Goal: Transaction & Acquisition: Obtain resource

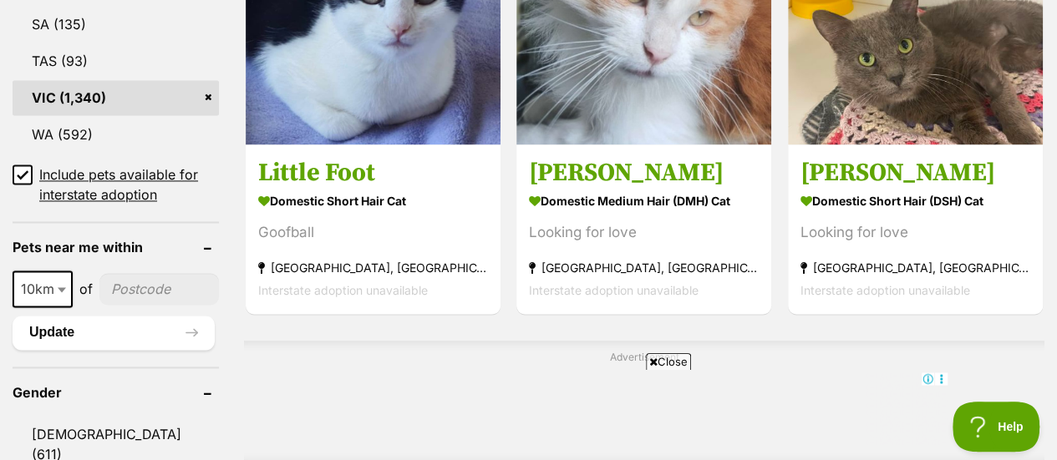
scroll to position [1253, 0]
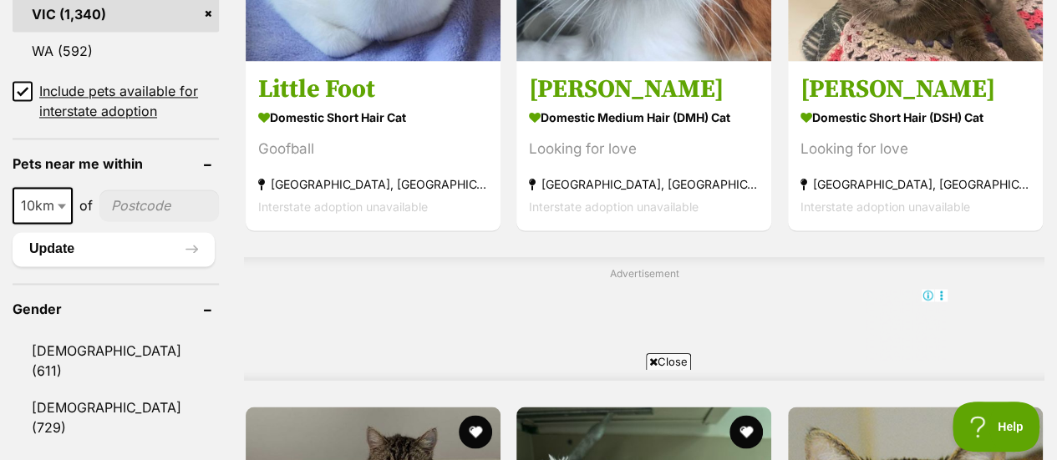
click at [129, 190] on input"] "postcode" at bounding box center [158, 206] width 119 height 32
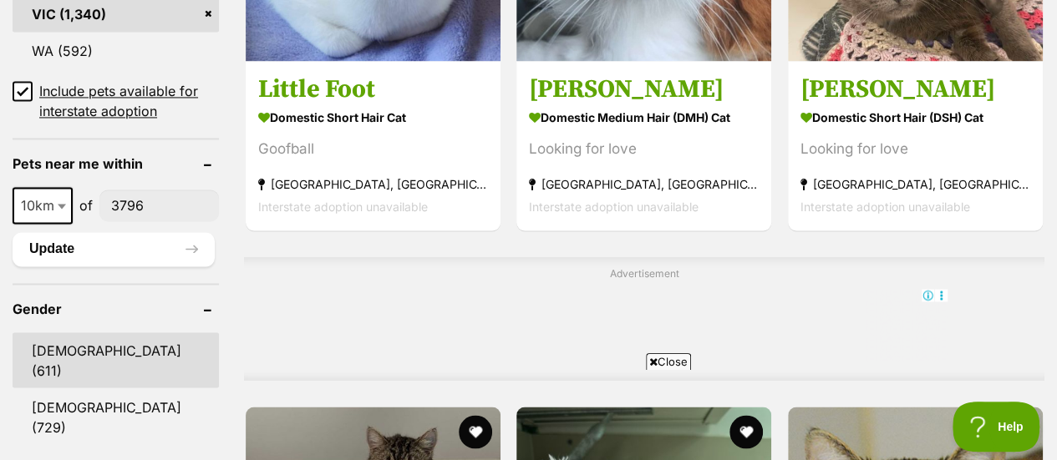
type input"] "3796"
click at [67, 333] on link "Male (611)" at bounding box center [116, 360] width 206 height 55
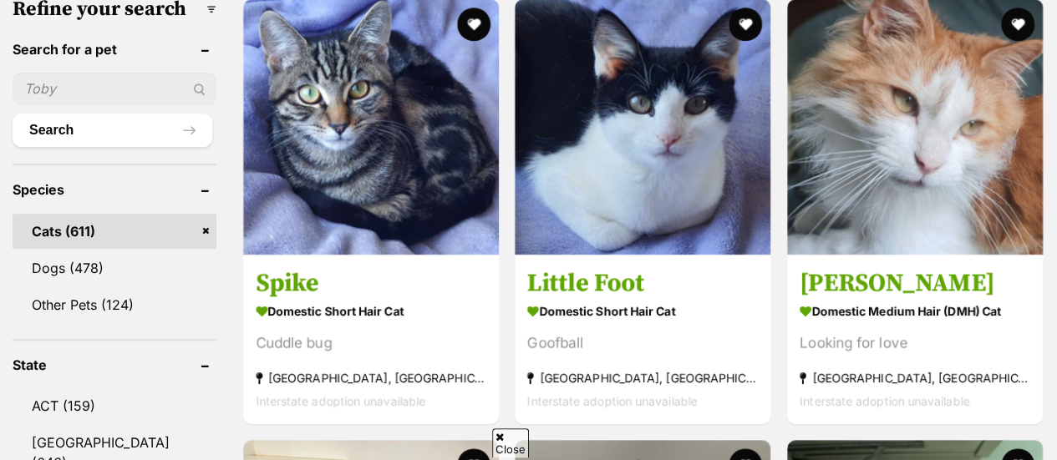
scroll to position [585, 0]
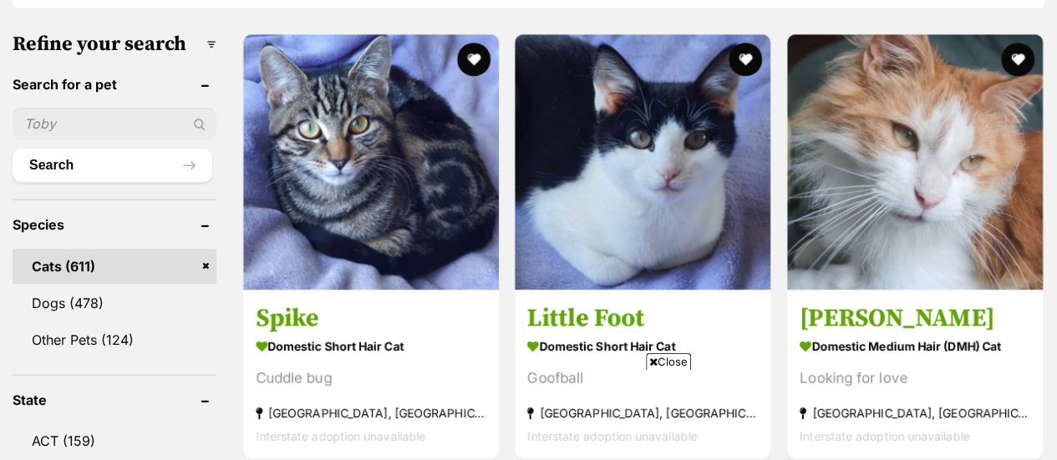
click at [90, 108] on input "text" at bounding box center [115, 124] width 204 height 32
type input "[PERSON_NAME]"
click at [13, 149] on button "Search" at bounding box center [113, 165] width 200 height 33
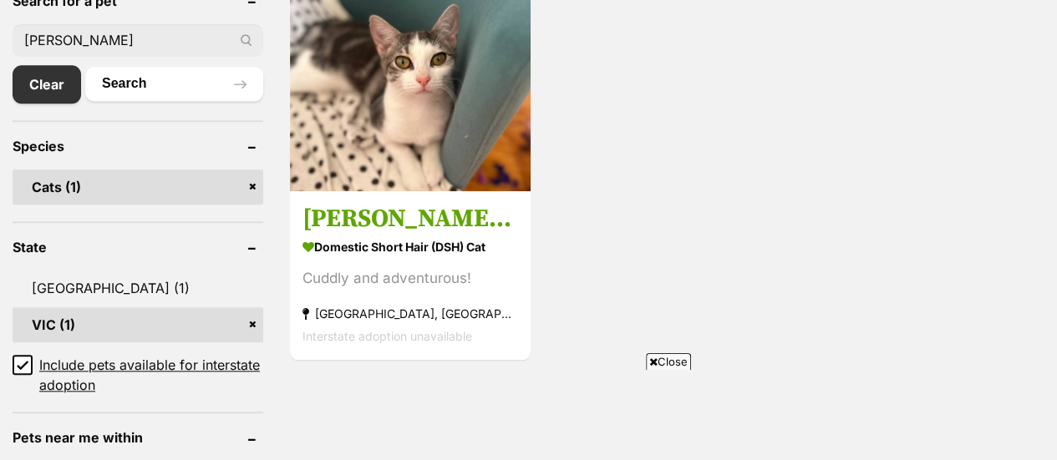
scroll to position [585, 0]
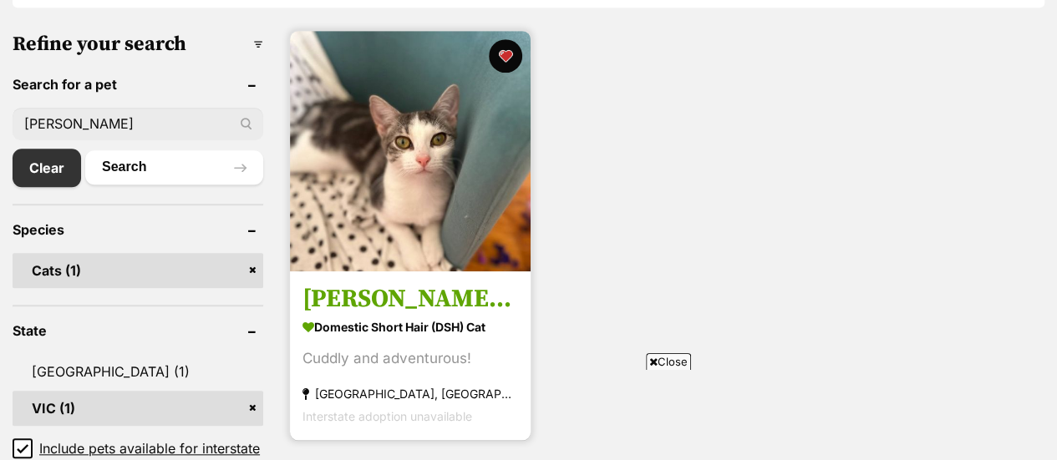
click at [418, 283] on h3 "[PERSON_NAME] Dragon" at bounding box center [410, 299] width 216 height 32
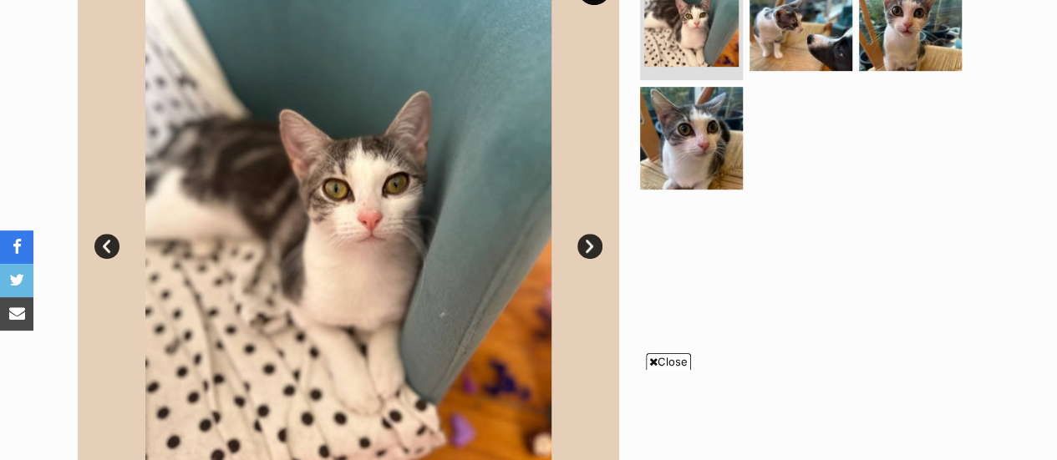
scroll to position [334, 0]
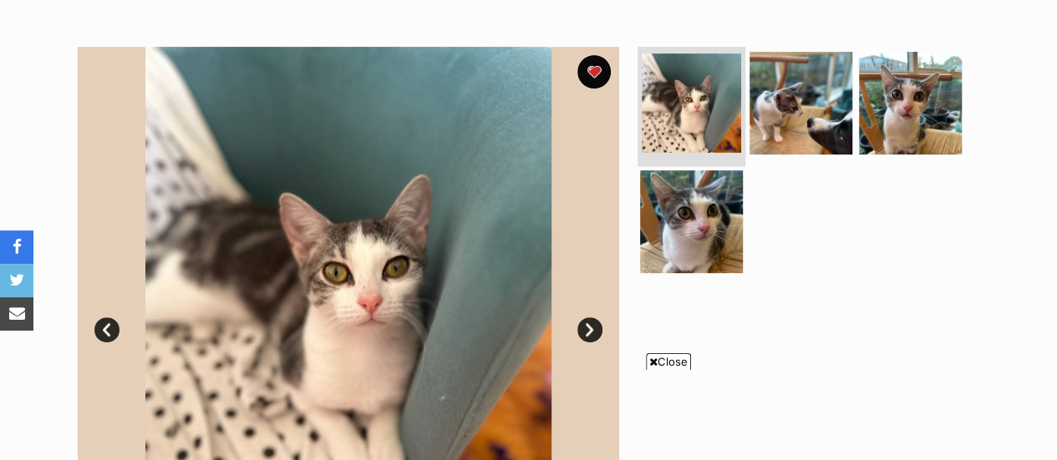
click at [692, 84] on img at bounding box center [691, 102] width 99 height 99
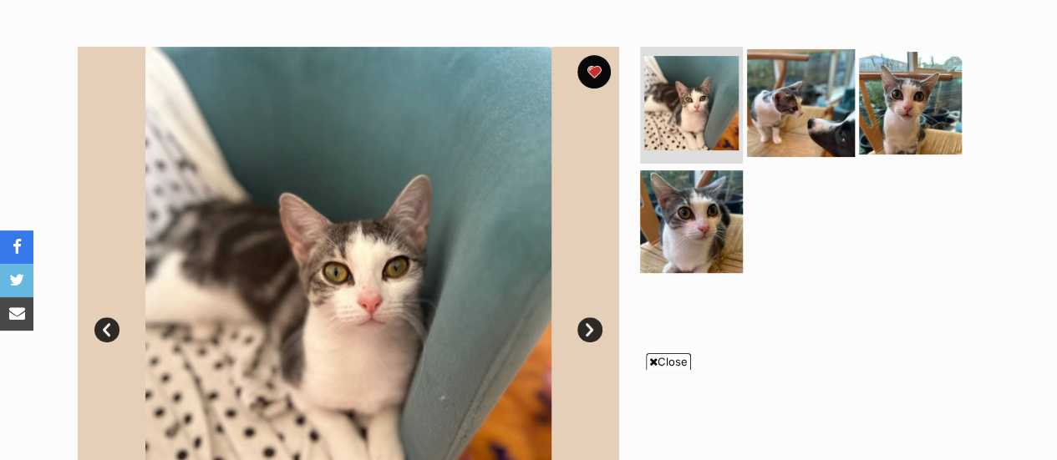
scroll to position [0, 0]
click at [788, 77] on img at bounding box center [801, 103] width 108 height 108
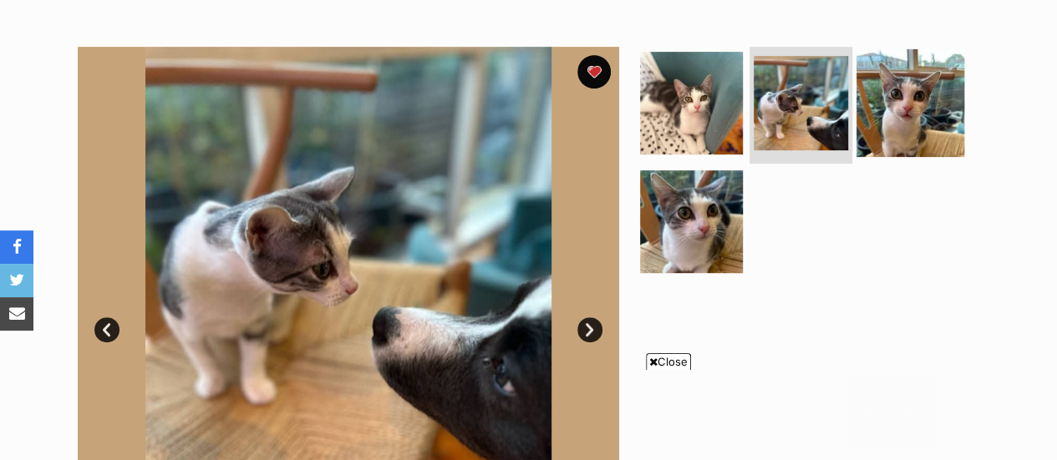
click at [876, 69] on img at bounding box center [910, 103] width 108 height 108
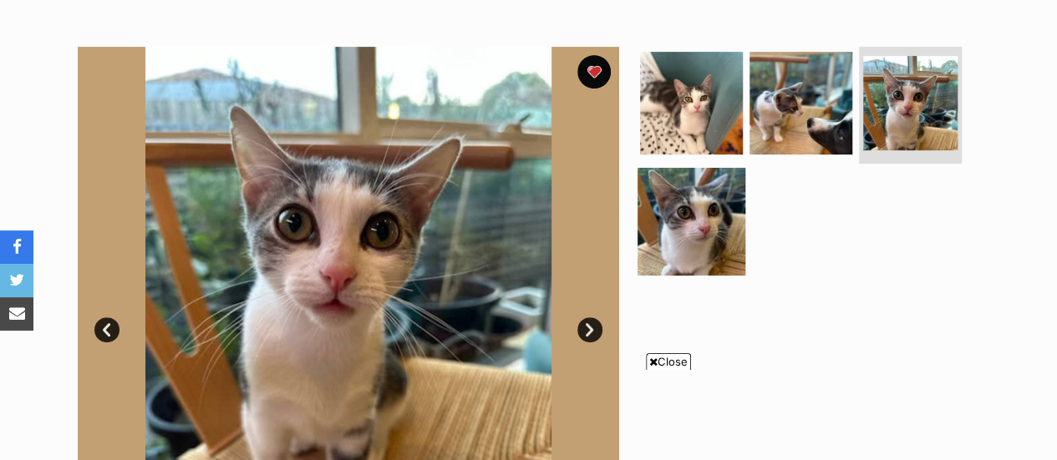
click at [670, 201] on img at bounding box center [691, 221] width 108 height 108
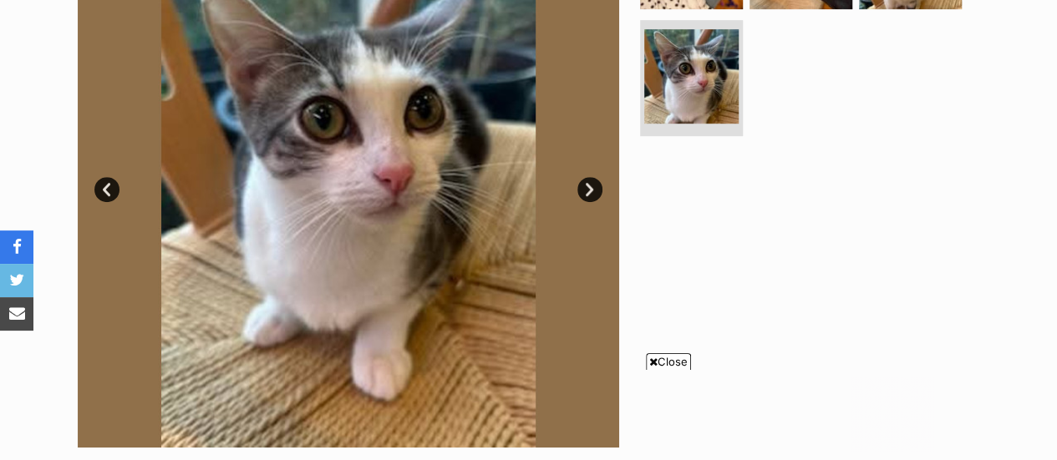
scroll to position [501, 0]
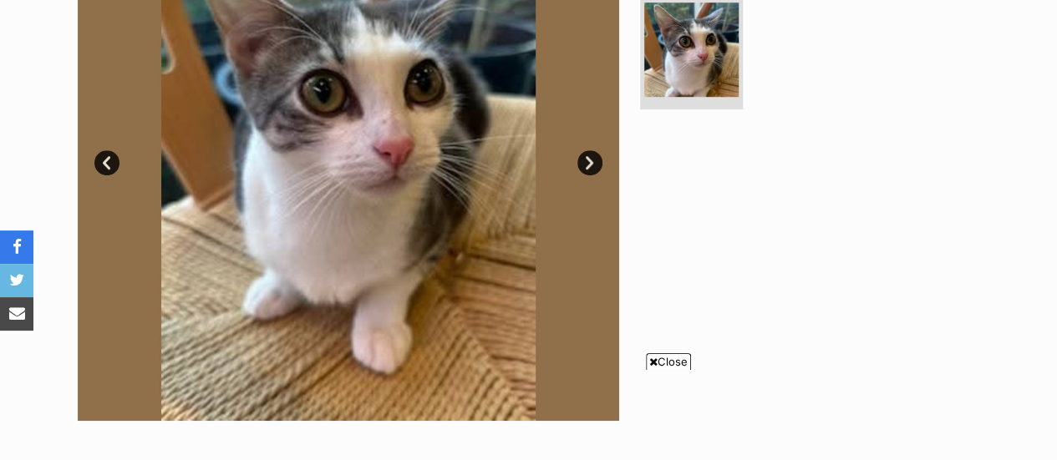
click at [583, 150] on link "Next" at bounding box center [589, 162] width 25 height 25
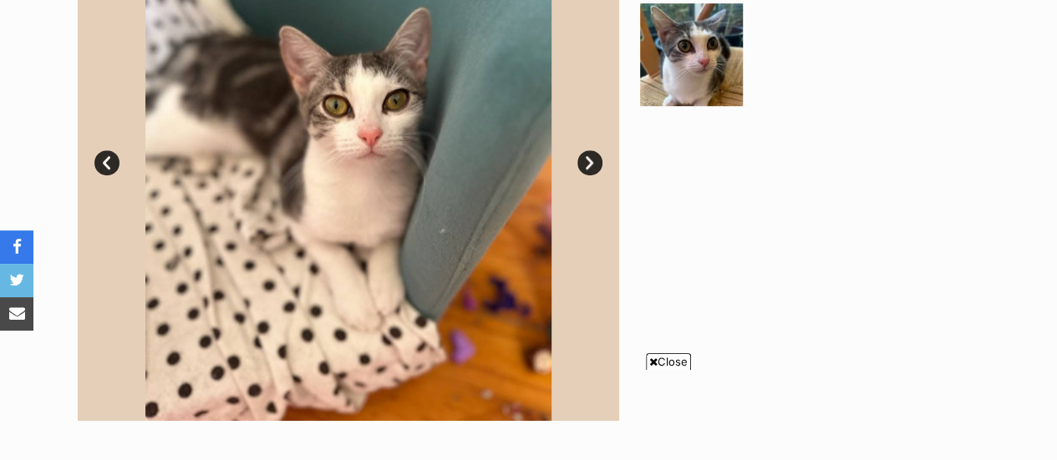
click at [583, 150] on link "Next" at bounding box center [589, 162] width 25 height 25
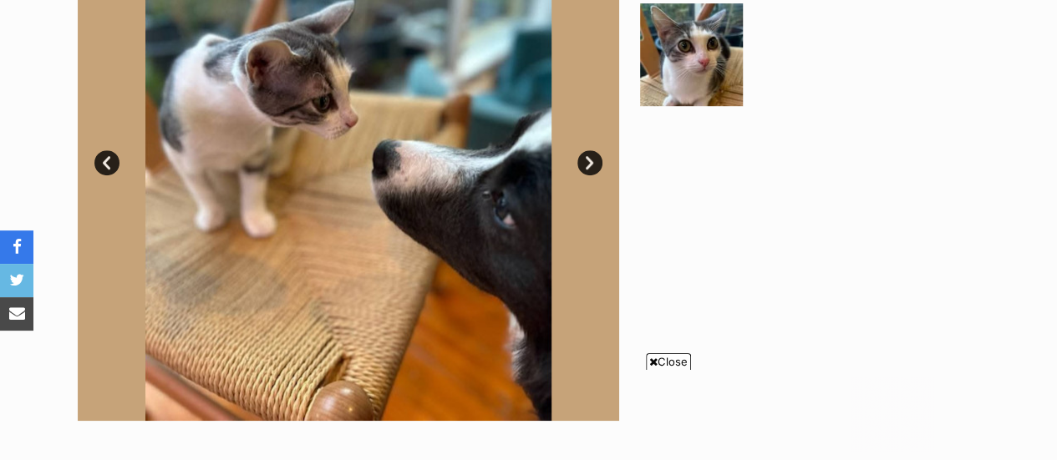
click at [105, 150] on link "Prev" at bounding box center [106, 162] width 25 height 25
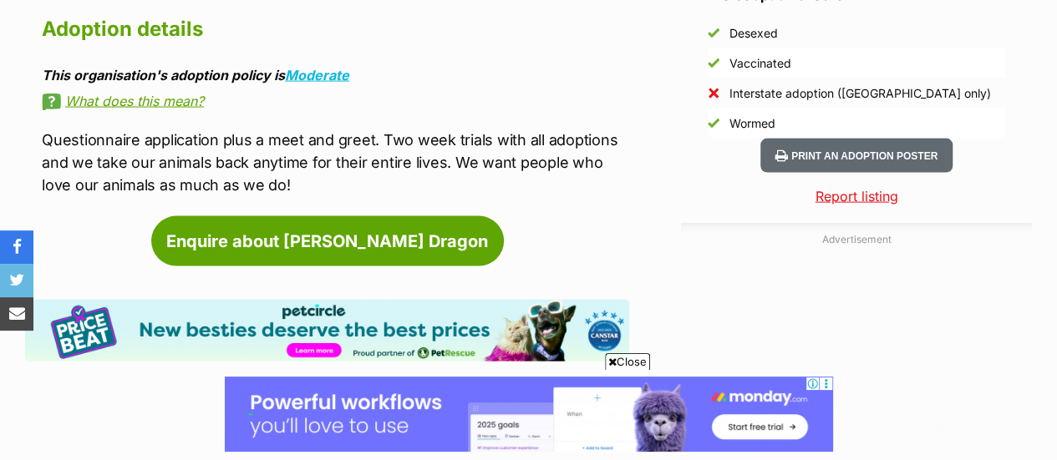
scroll to position [0, 0]
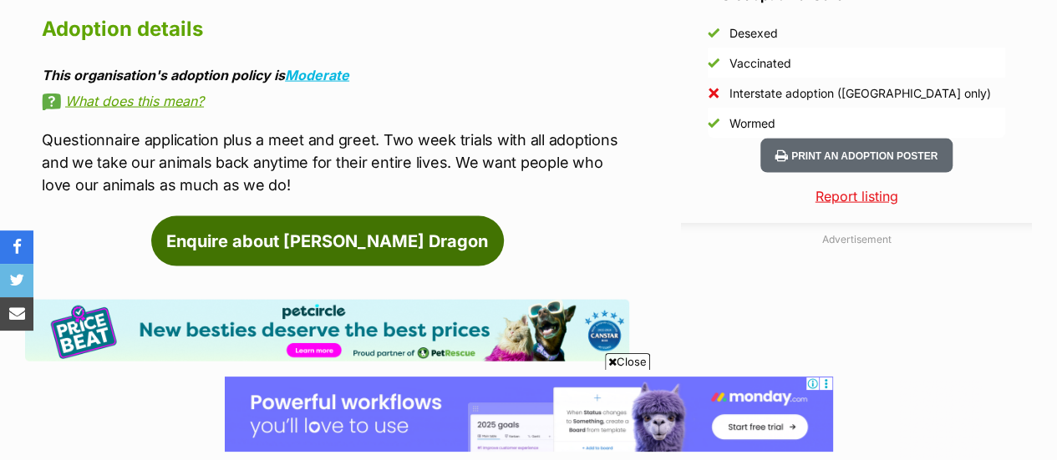
click at [376, 216] on link "Enquire about [PERSON_NAME] Dragon" at bounding box center [327, 241] width 353 height 50
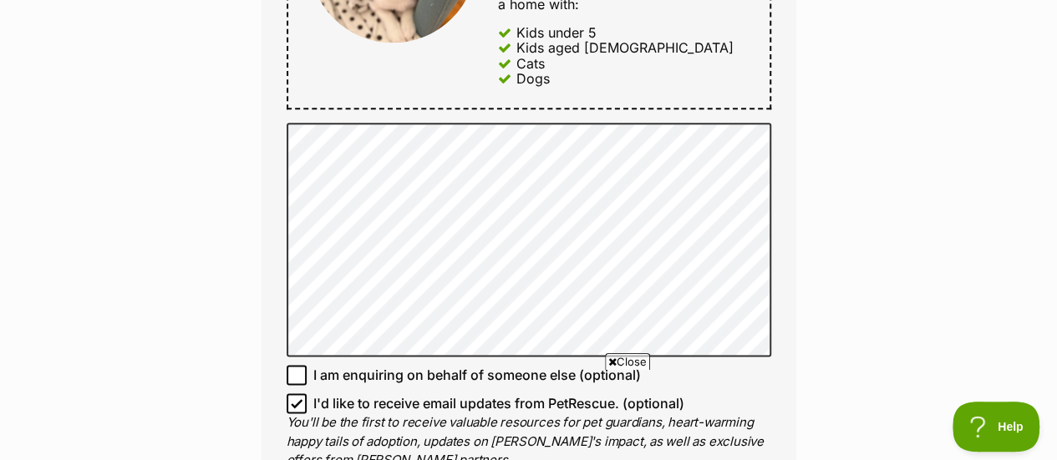
scroll to position [1003, 0]
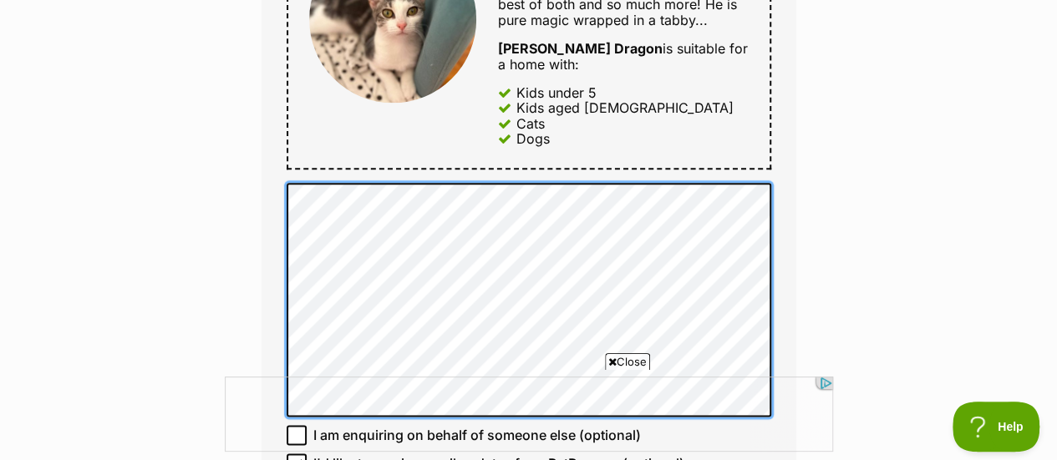
click at [284, 108] on div "Full name [PERSON_NAME] Email We require this to be able to send you communicat…" at bounding box center [528, 23] width 535 height 1108
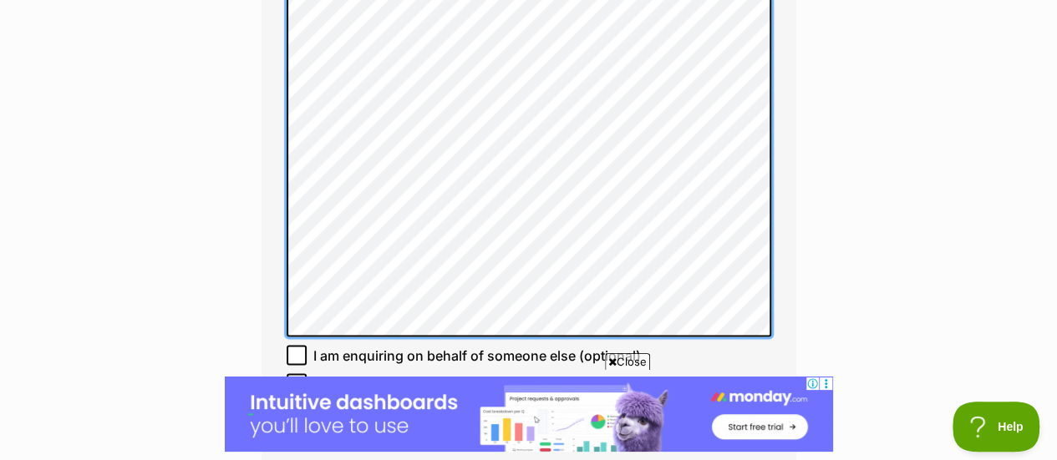
scroll to position [1337, 0]
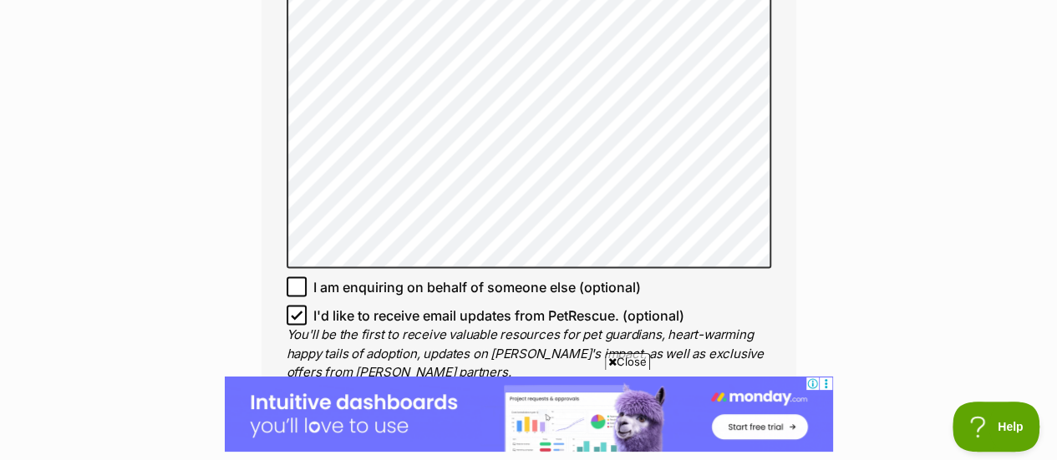
click at [297, 312] on icon at bounding box center [297, 316] width 10 height 8
click at [297, 305] on input "I'd like to receive email updates from PetRescue. (optional)" at bounding box center [297, 315] width 20 height 20
checkbox input "false"
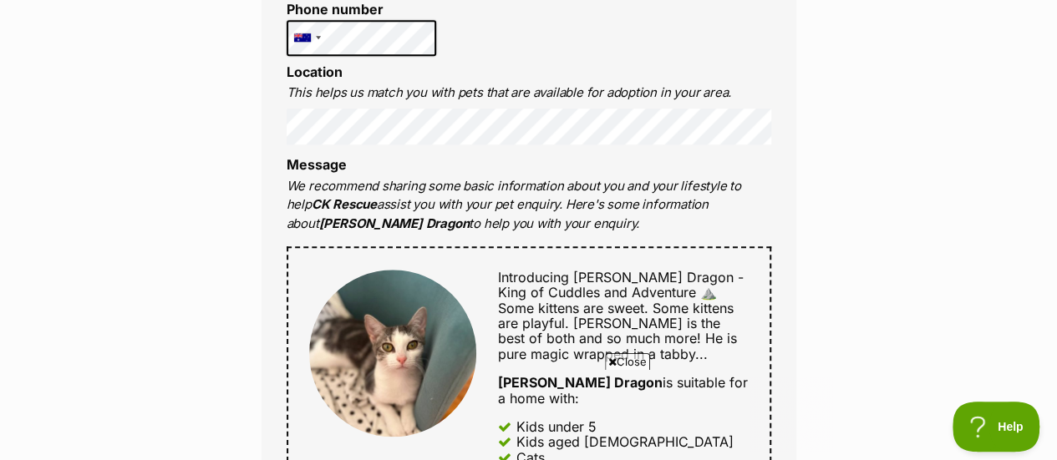
scroll to position [0, 0]
